Goal: Check status

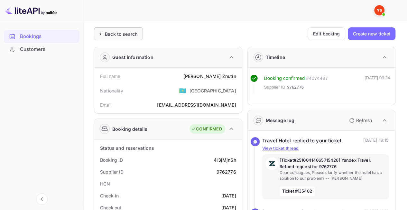
click at [126, 33] on div "Back to search" at bounding box center [121, 34] width 32 height 7
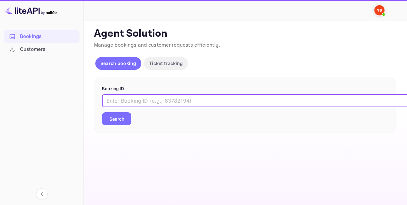
click at [153, 102] on input "text" at bounding box center [263, 100] width 322 height 13
paste input "9820151"
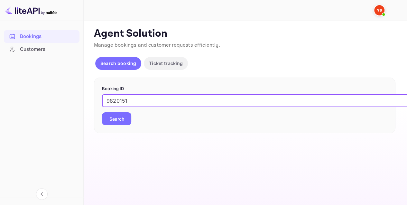
type input "9820151"
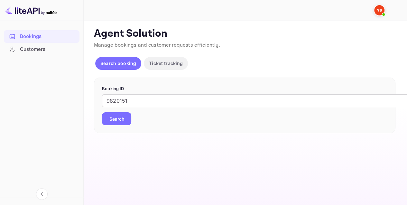
click at [116, 118] on button "Search" at bounding box center [116, 118] width 29 height 13
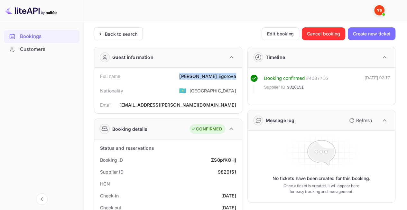
drag, startPoint x: 197, startPoint y: 77, endPoint x: 236, endPoint y: 78, distance: 38.6
click at [236, 78] on div "Full name [PERSON_NAME]" at bounding box center [168, 76] width 142 height 12
copy div "[PERSON_NAME]"
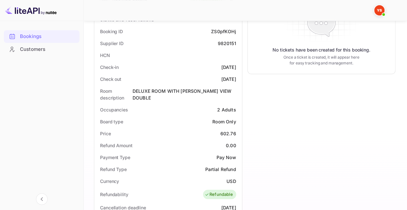
scroll to position [129, 0]
drag, startPoint x: 227, startPoint y: 126, endPoint x: 237, endPoint y: 126, distance: 9.6
click at [237, 127] on div "Price 602.76" at bounding box center [168, 133] width 142 height 12
copy div "602.76"
